Goal: Task Accomplishment & Management: Manage account settings

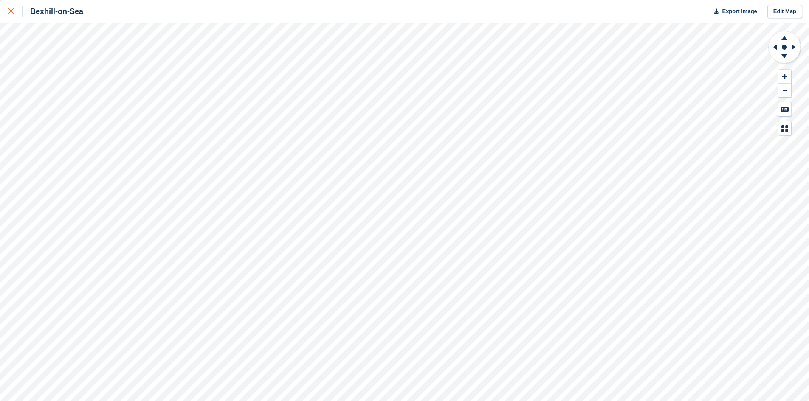
click at [9, 7] on div at bounding box center [15, 11] width 14 height 10
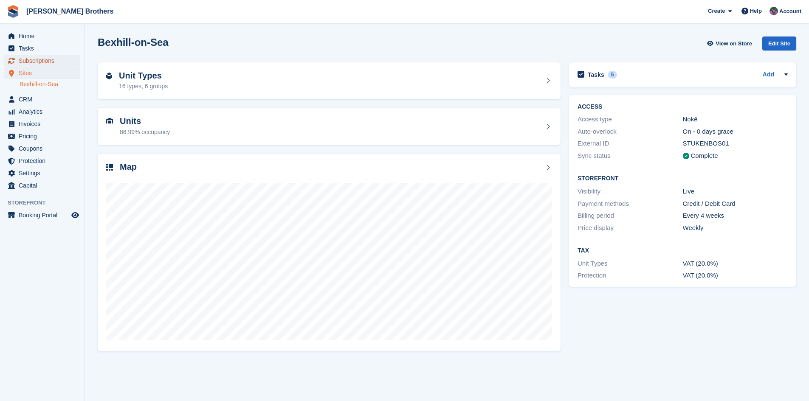
click at [29, 63] on span "Subscriptions" at bounding box center [44, 61] width 51 height 12
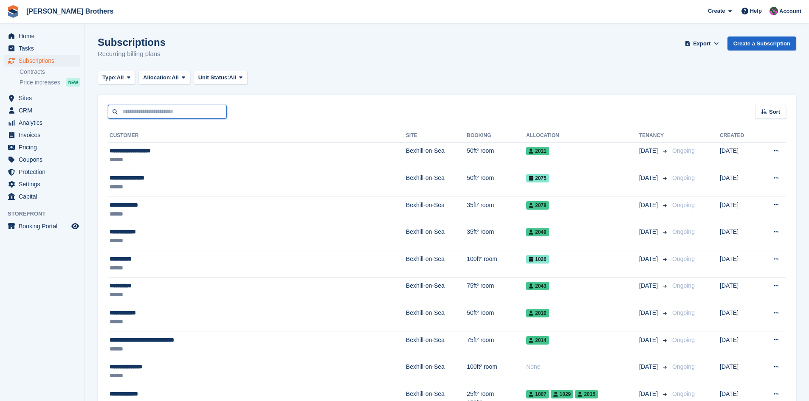
click at [132, 108] on input "text" at bounding box center [167, 112] width 119 height 14
type input "****"
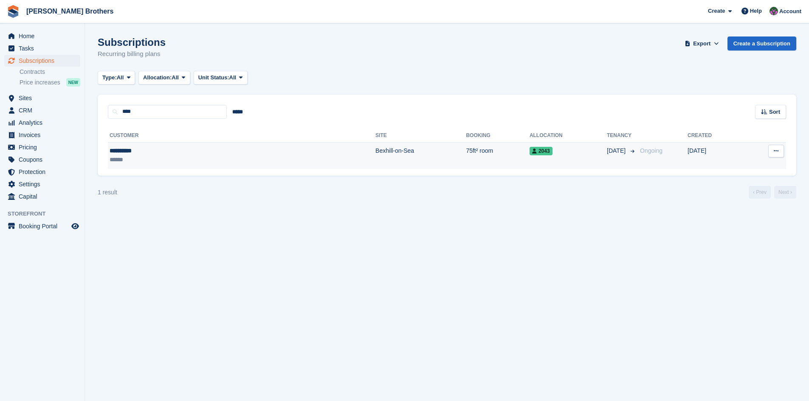
click at [127, 152] on div "**********" at bounding box center [166, 151] width 113 height 9
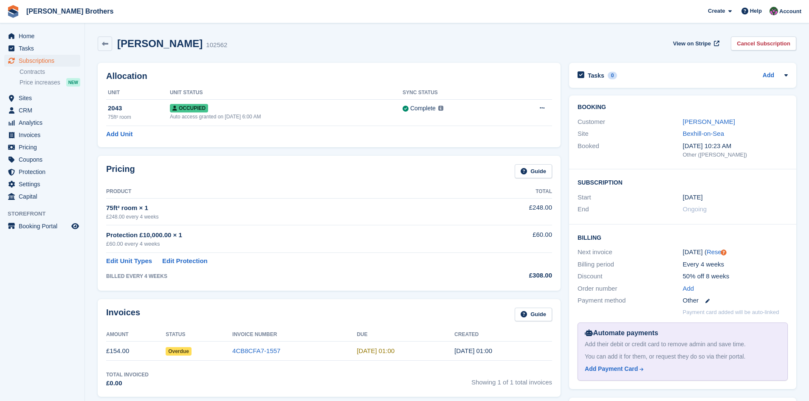
scroll to position [85, 0]
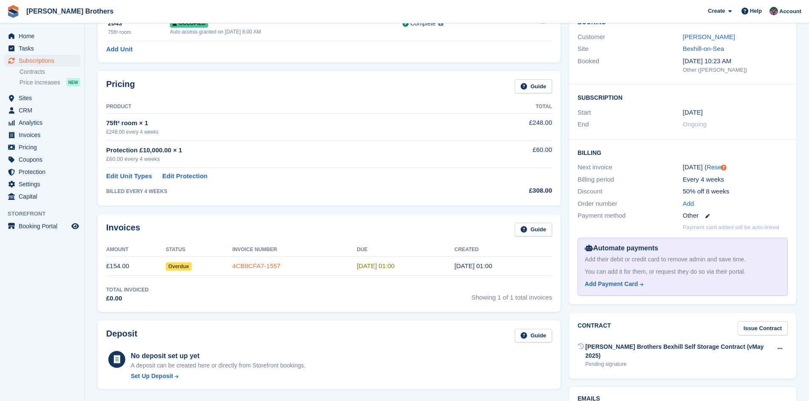
click at [258, 269] on link "4CB8CFA7-1557" at bounding box center [256, 266] width 48 height 7
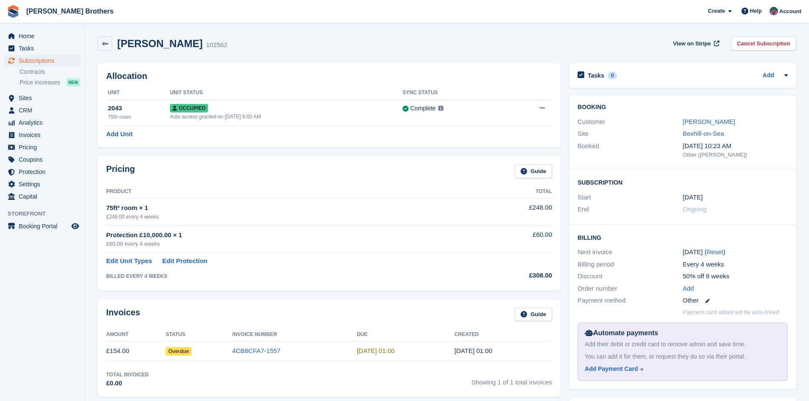
scroll to position [85, 0]
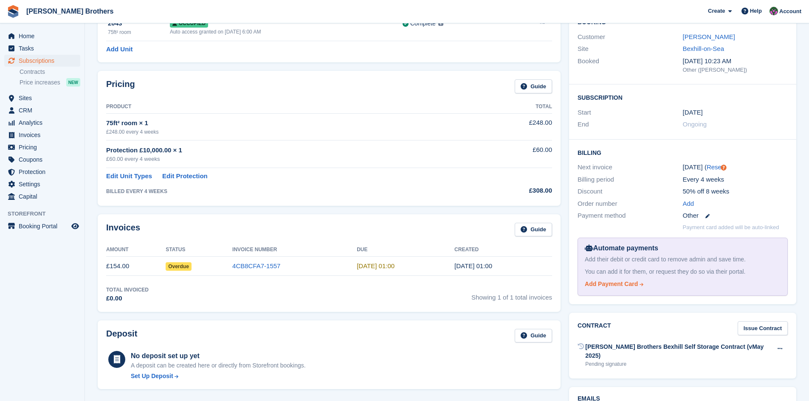
click at [616, 285] on div "Add Payment Card" at bounding box center [611, 284] width 53 height 9
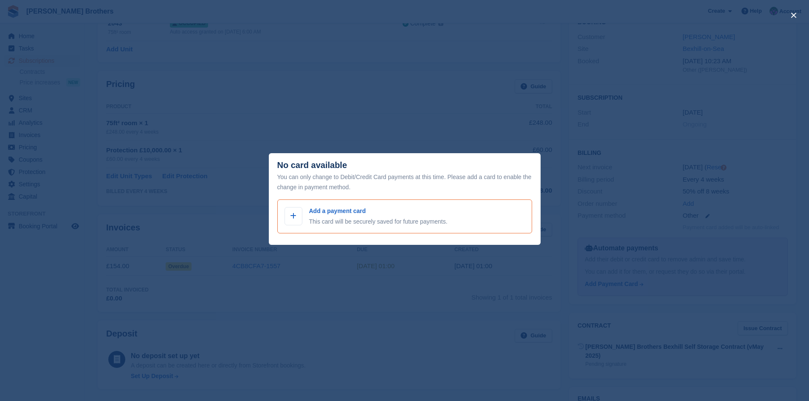
click at [335, 217] on div "Add a payment card This card will be securely saved for future payments." at bounding box center [378, 217] width 138 height 20
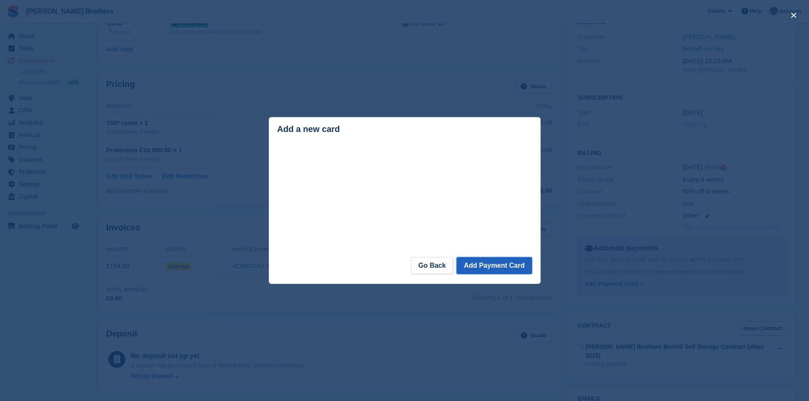
click at [500, 269] on button "Add Payment Card" at bounding box center [494, 265] width 75 height 17
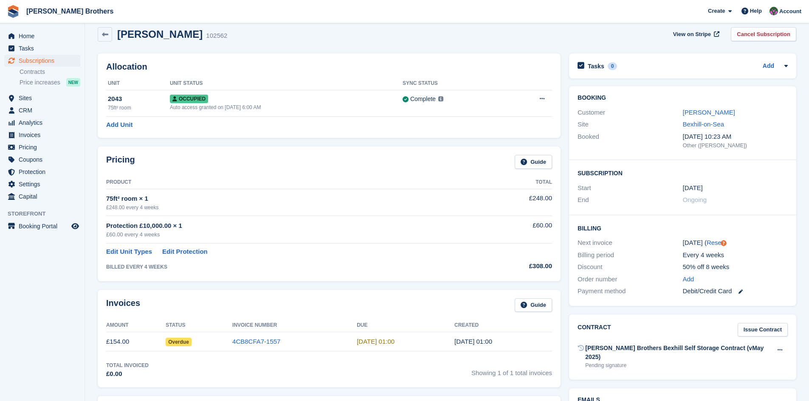
scroll to position [94, 0]
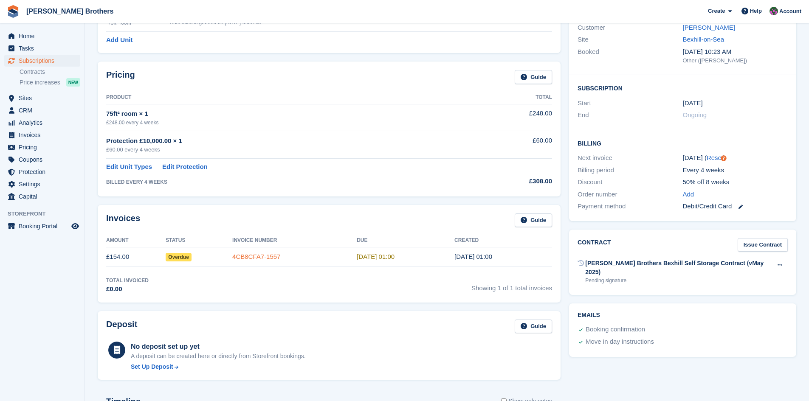
click at [254, 257] on link "4CB8CFA7-1557" at bounding box center [256, 256] width 48 height 7
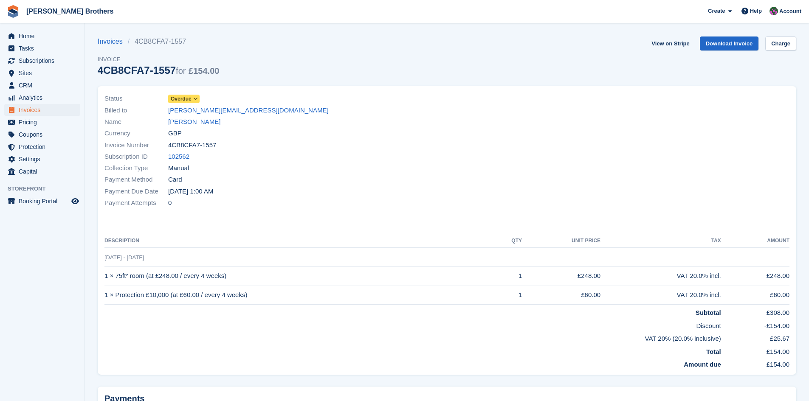
click at [195, 98] on icon at bounding box center [195, 98] width 5 height 5
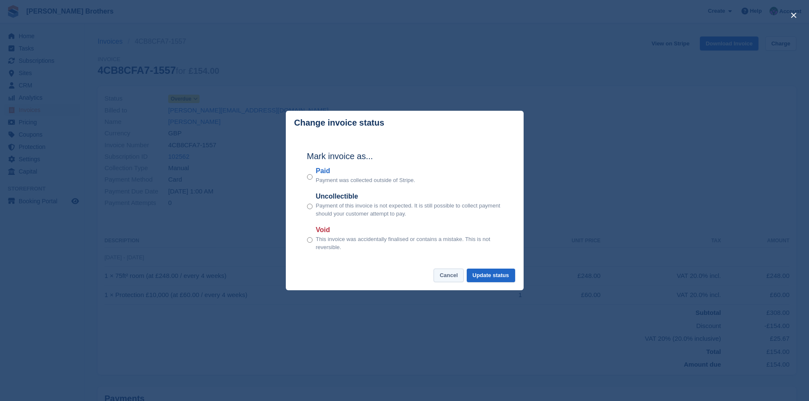
click at [450, 276] on button "Cancel" at bounding box center [449, 276] width 30 height 14
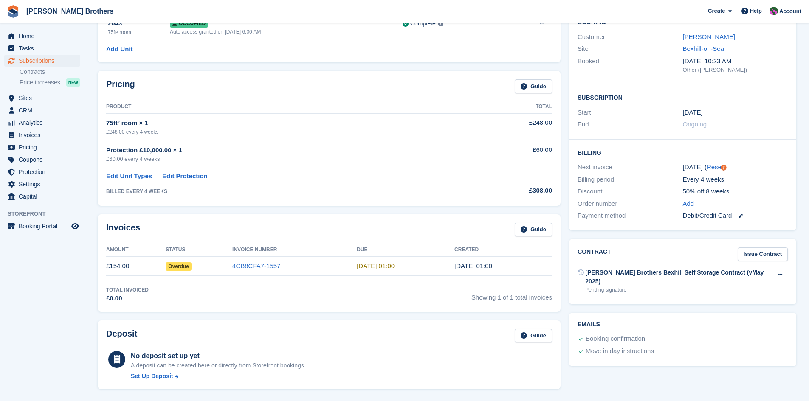
scroll to position [127, 0]
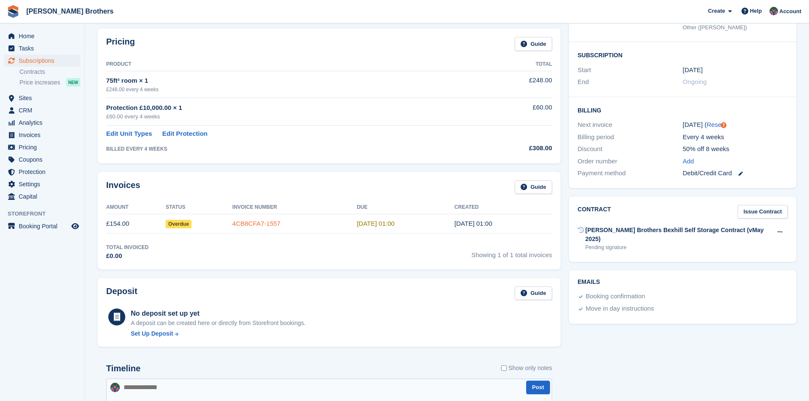
click at [265, 225] on link "4CB8CFA7-1557" at bounding box center [256, 223] width 48 height 7
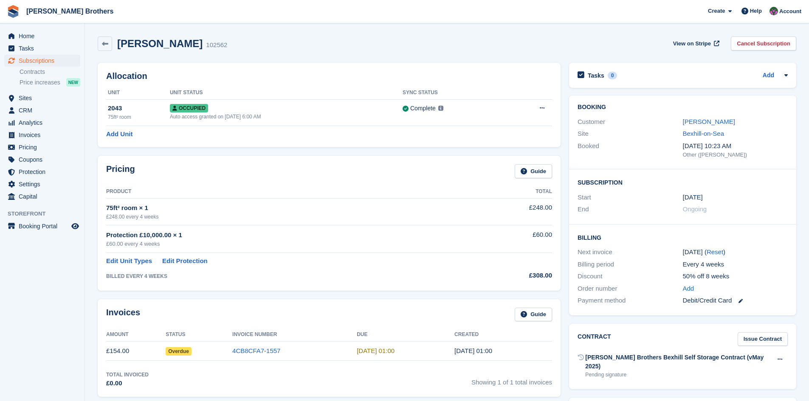
scroll to position [127, 0]
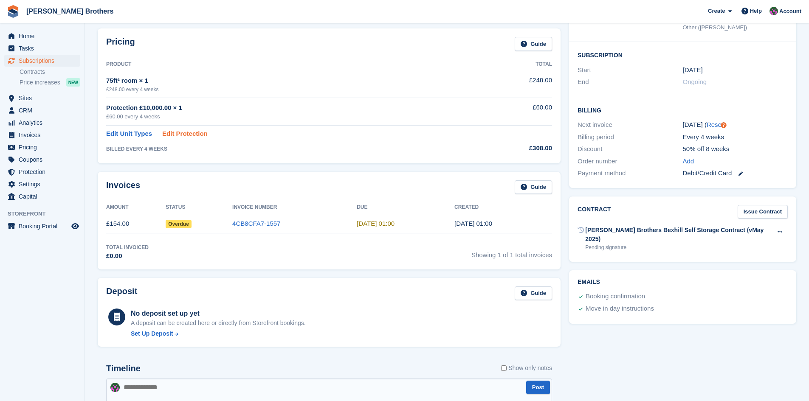
click at [183, 135] on link "Edit Protection" at bounding box center [184, 134] width 45 height 10
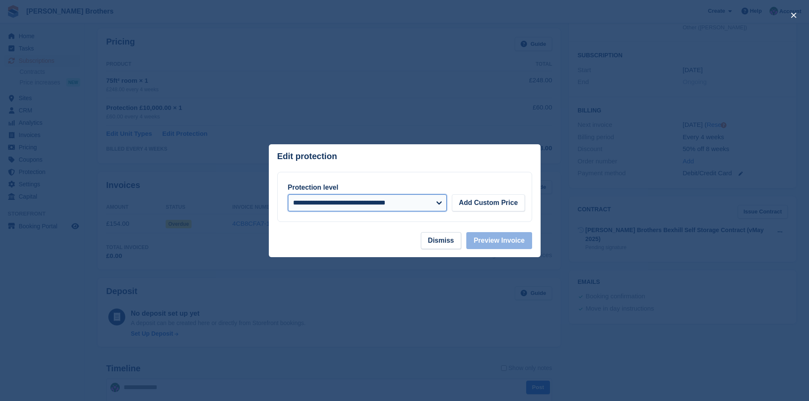
click at [438, 202] on select "**********" at bounding box center [367, 203] width 159 height 17
select select "*****"
click at [288, 195] on select "**********" at bounding box center [367, 203] width 159 height 17
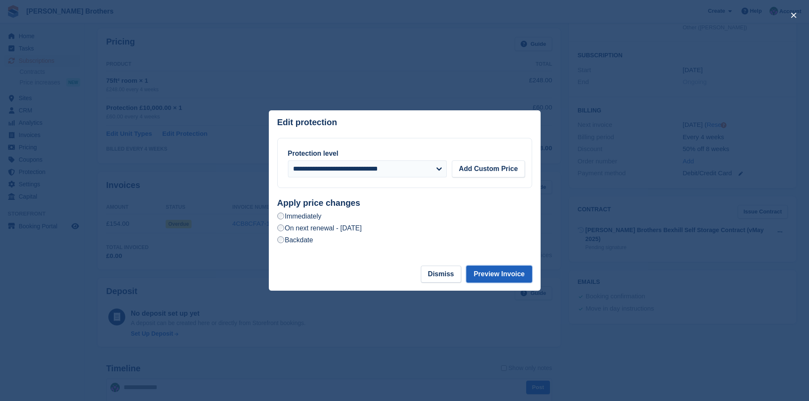
click at [500, 274] on button "Preview Invoice" at bounding box center [498, 274] width 65 height 17
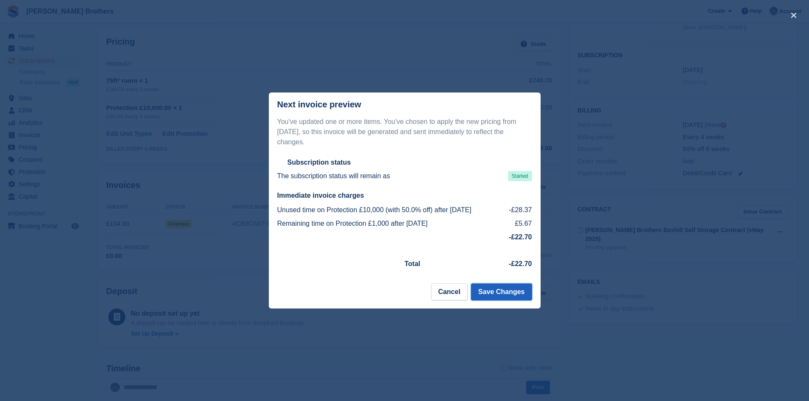
click at [497, 286] on button "Save Changes" at bounding box center [501, 292] width 61 height 17
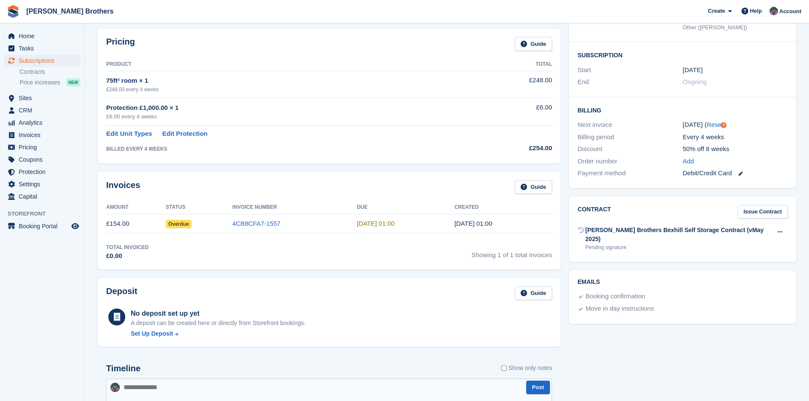
scroll to position [0, 0]
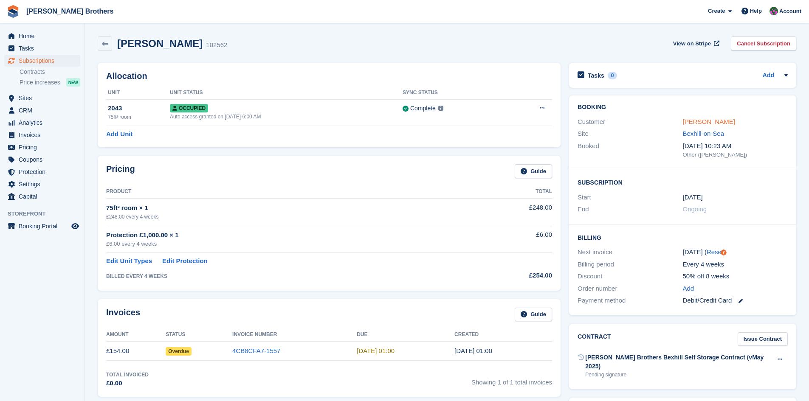
click at [700, 121] on link "Carol Dunn" at bounding box center [709, 121] width 52 height 7
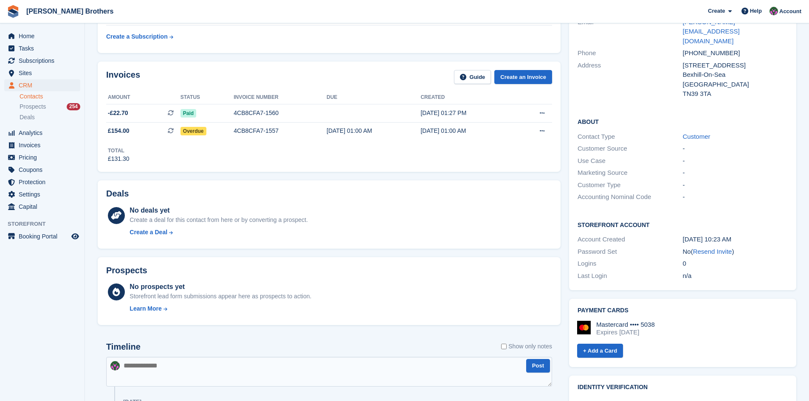
scroll to position [382, 0]
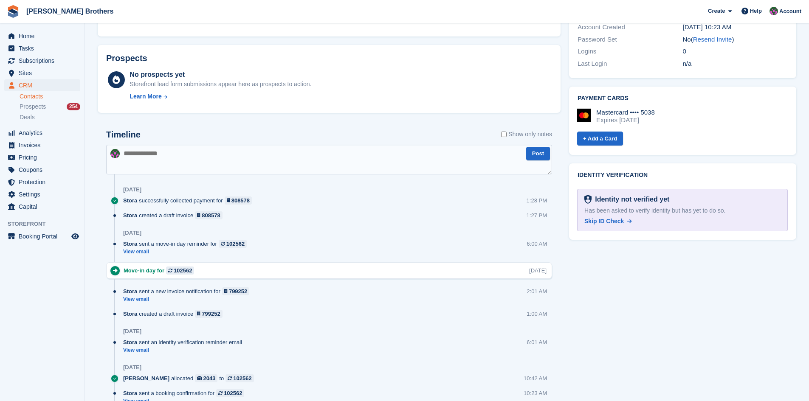
click at [613, 218] on span "Skip ID Check" at bounding box center [605, 221] width 40 height 7
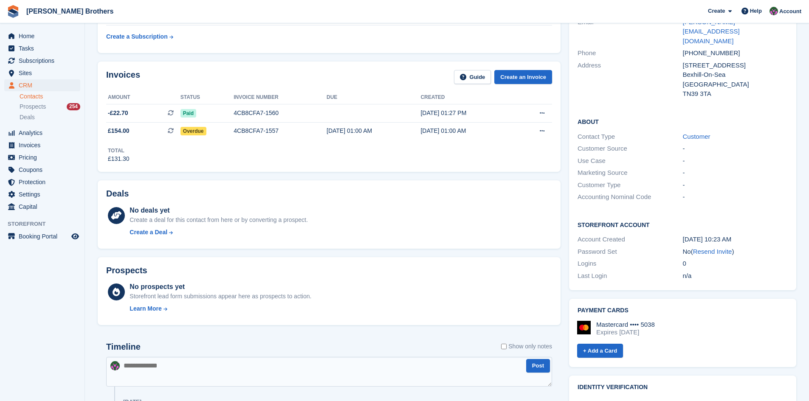
scroll to position [0, 0]
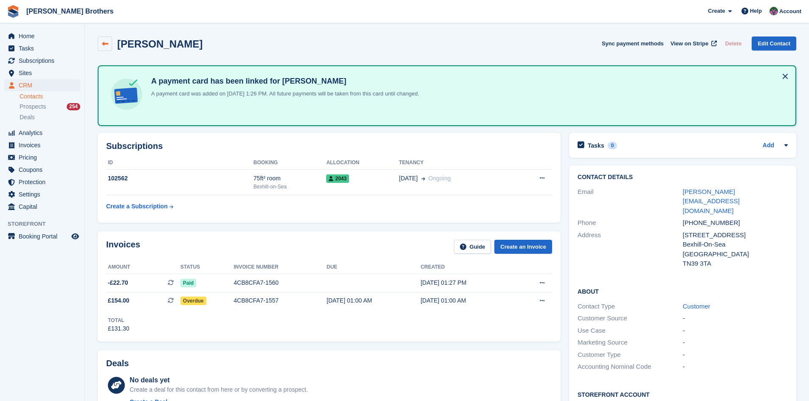
click at [104, 44] on icon at bounding box center [105, 44] width 6 height 6
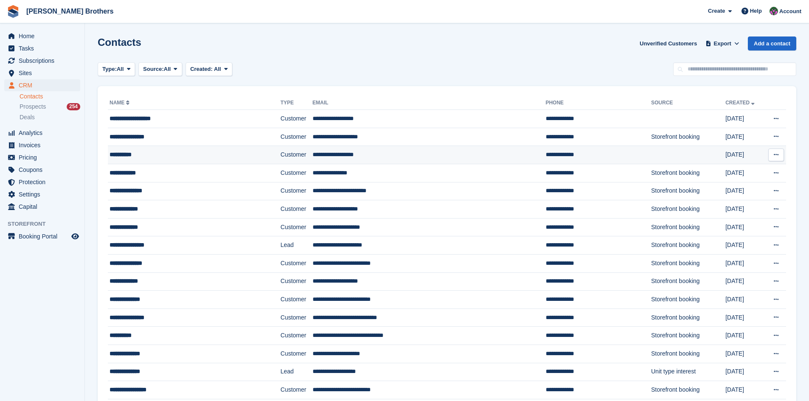
click at [138, 153] on div "**********" at bounding box center [178, 154] width 137 height 9
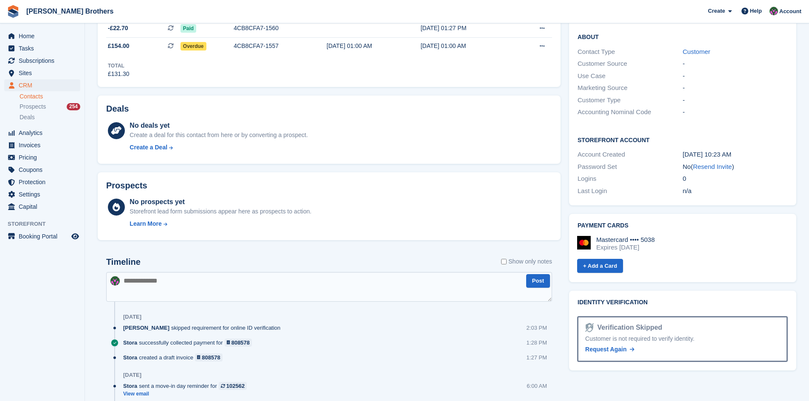
scroll to position [382, 0]
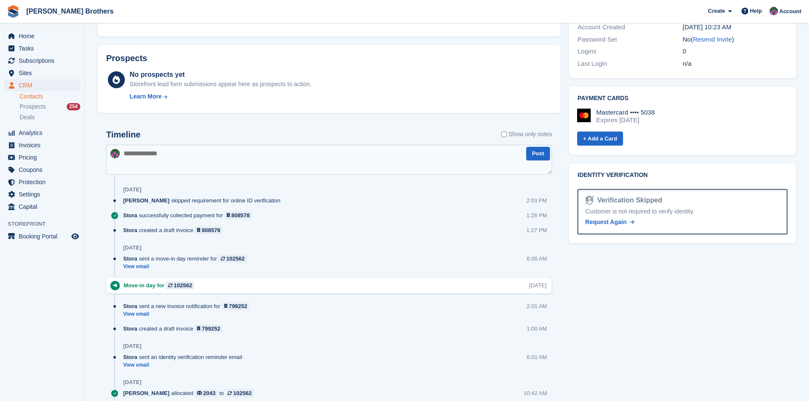
click at [147, 155] on textarea at bounding box center [329, 160] width 446 height 30
type textarea "**********"
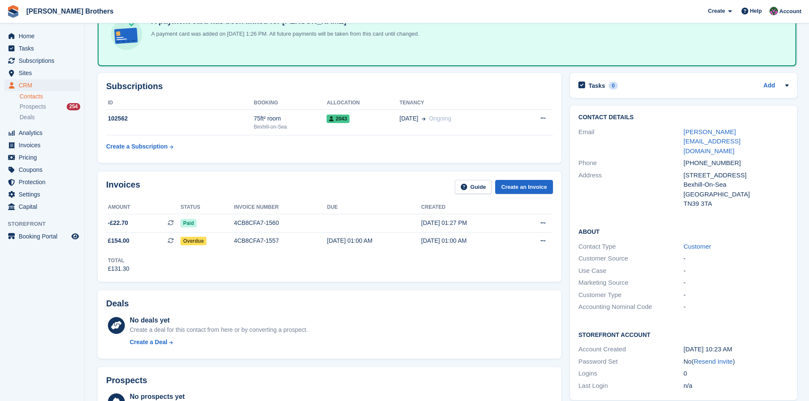
scroll to position [0, 0]
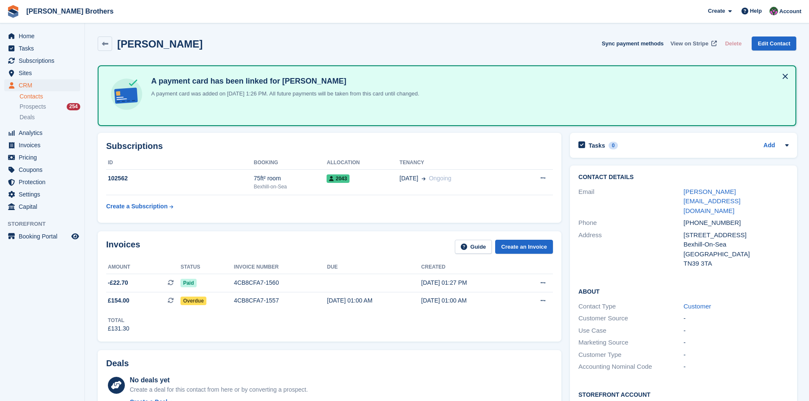
click at [691, 45] on span "View on Stripe" at bounding box center [690, 44] width 38 height 8
click at [14, 35] on icon "menu" at bounding box center [11, 36] width 6 height 6
